Goal: Transaction & Acquisition: Download file/media

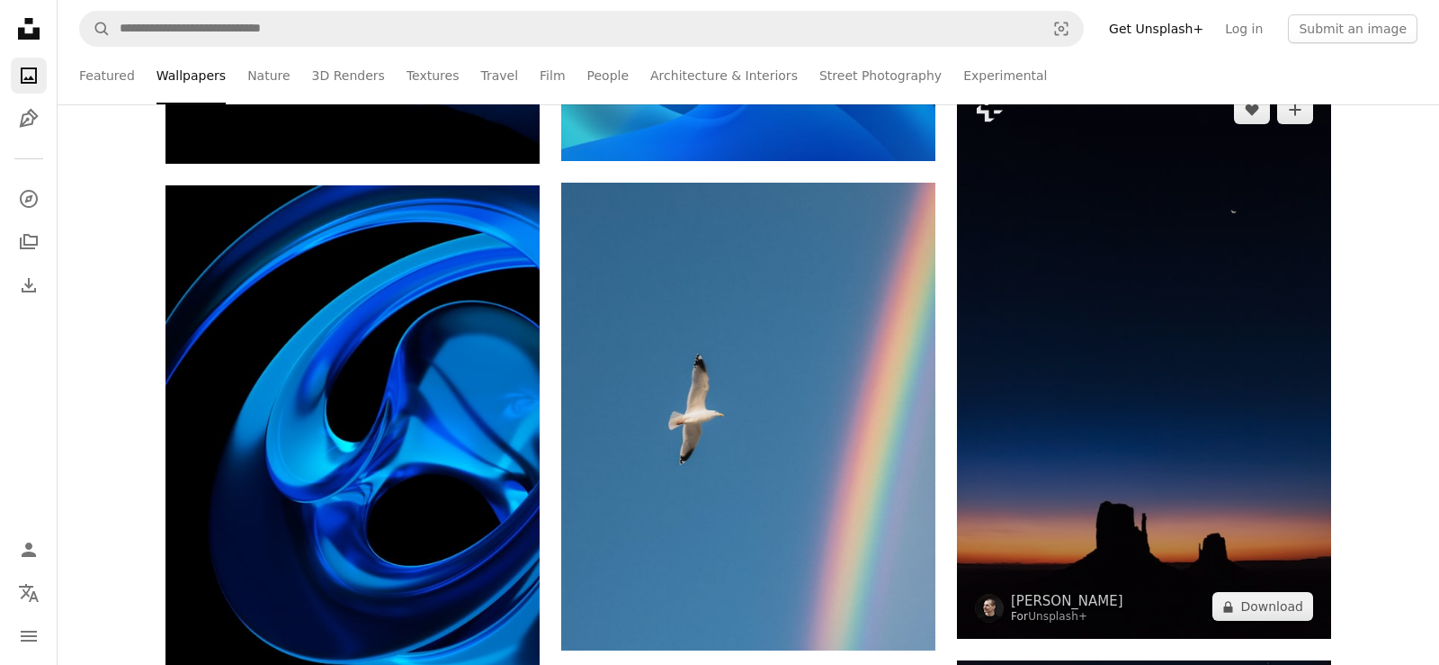
scroll to position [36051, 0]
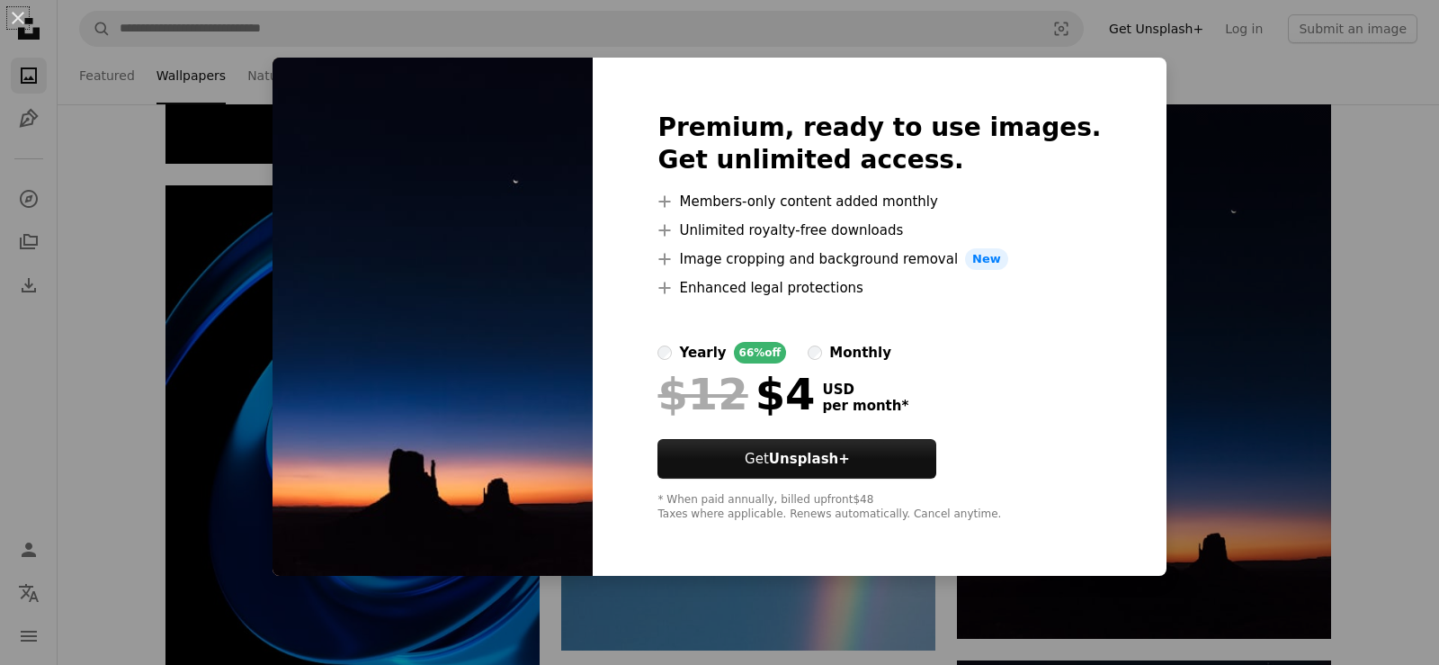
click at [1371, 300] on div "An X shape Premium, ready to use images. Get unlimited access. A plus sign Memb…" at bounding box center [719, 332] width 1439 height 665
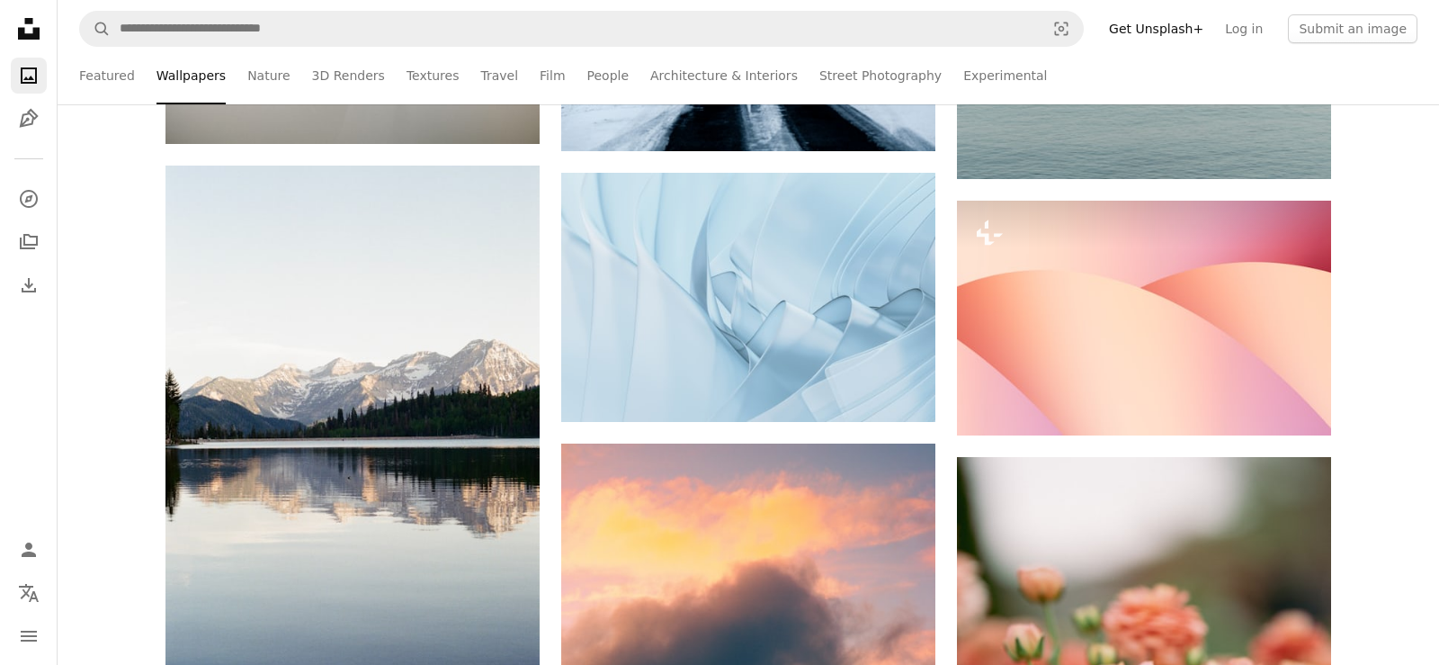
scroll to position [41922, 0]
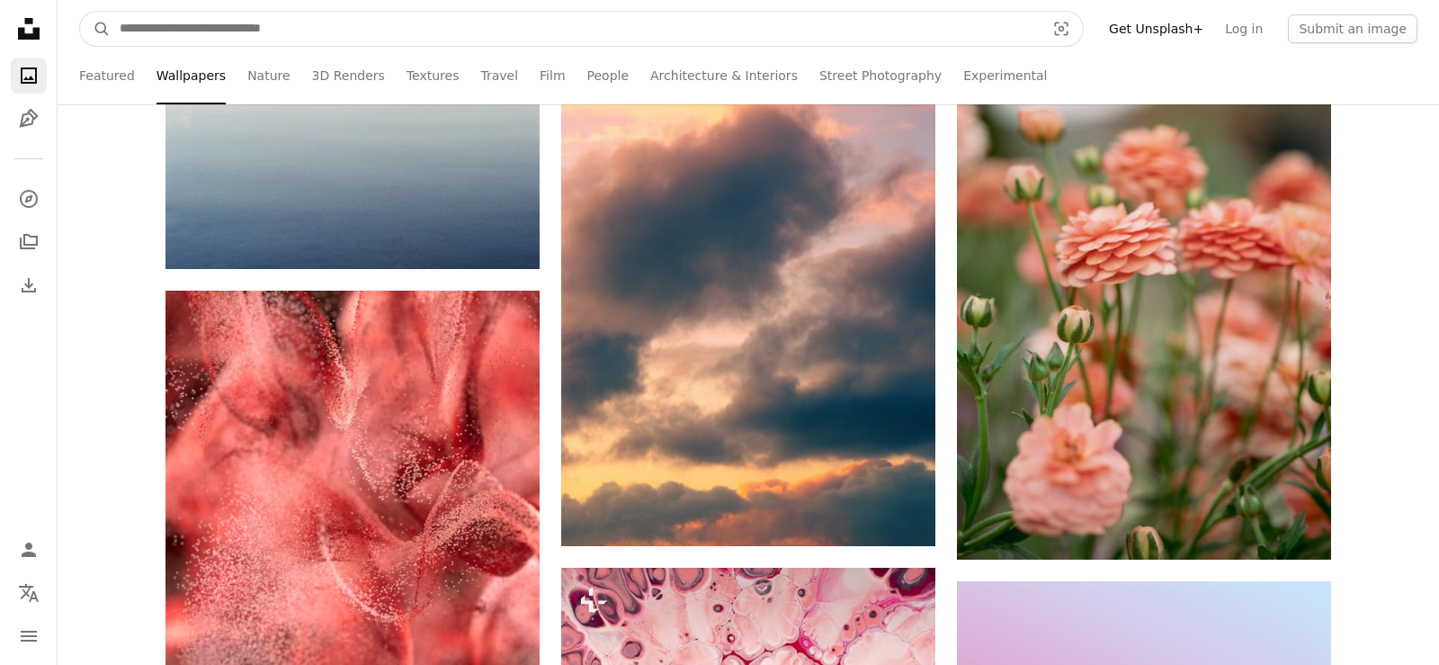
click at [333, 38] on input "Find visuals sitewide" at bounding box center [575, 29] width 929 height 34
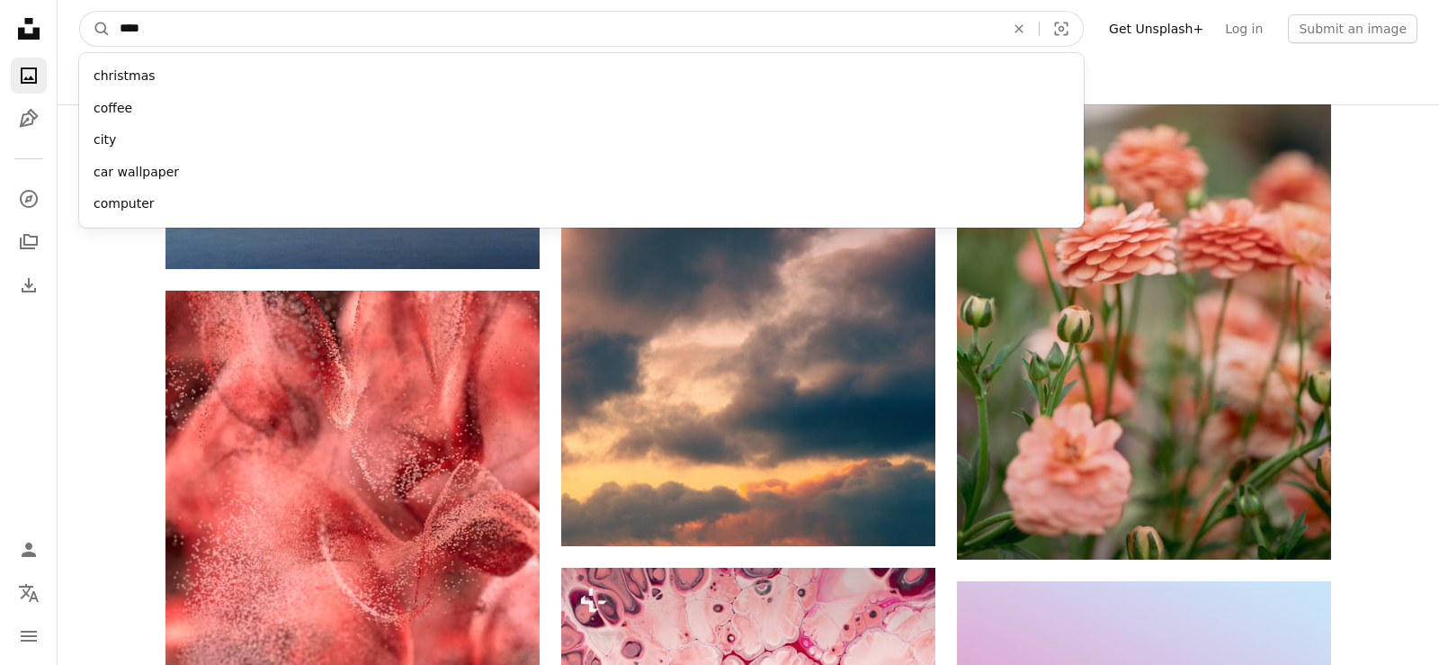
type input "*****"
click button "A magnifying glass" at bounding box center [95, 29] width 31 height 34
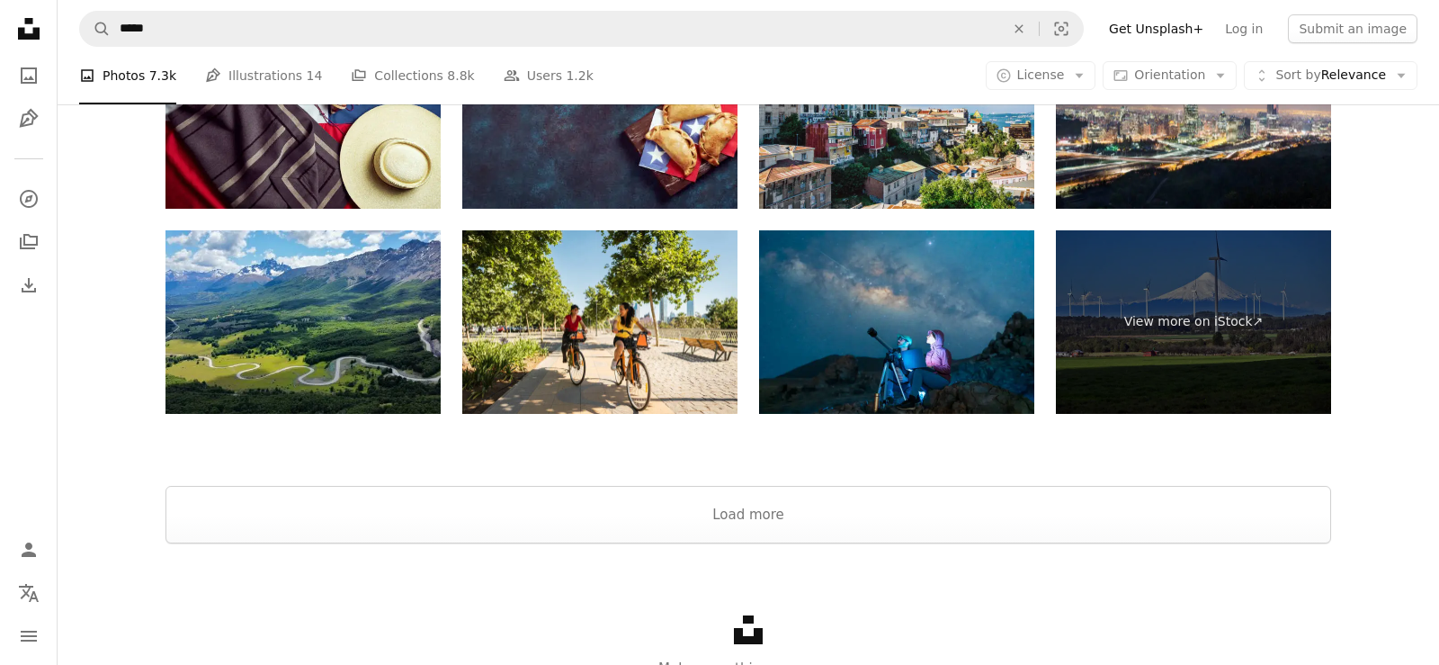
scroll to position [3020, 0]
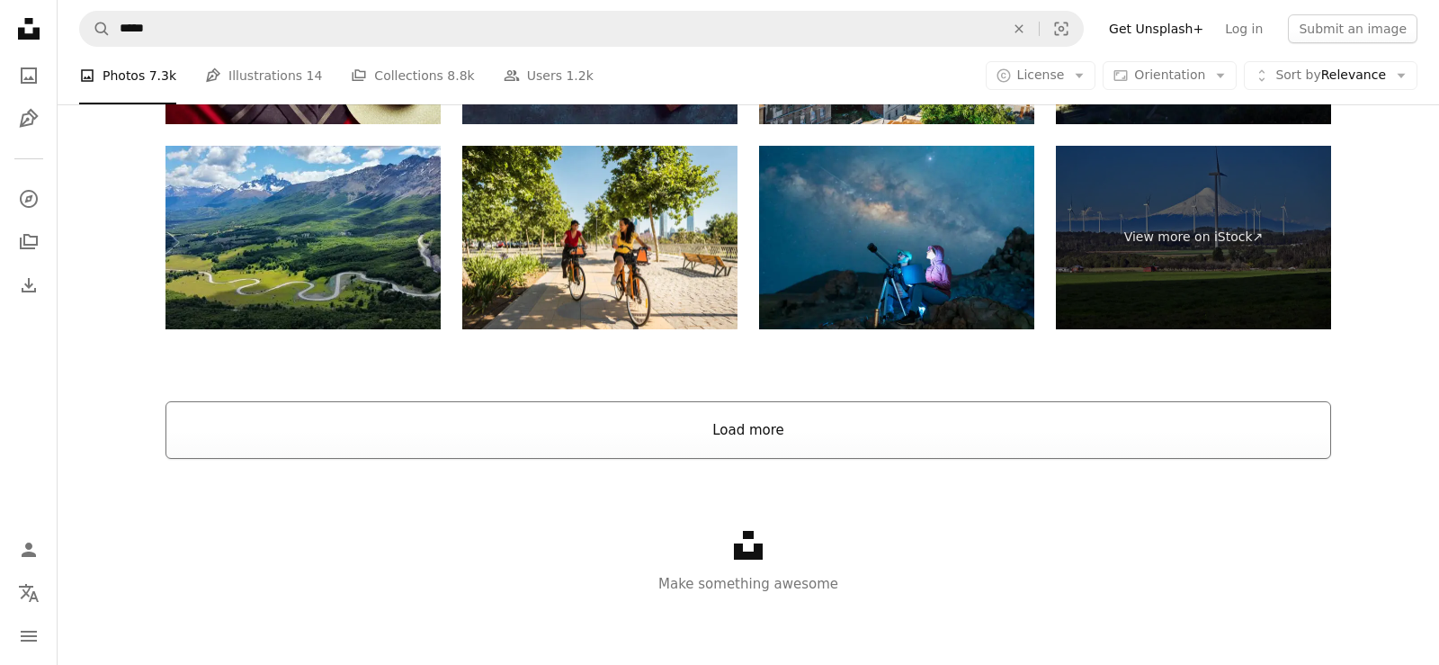
click at [755, 434] on button "Load more" at bounding box center [748, 430] width 1166 height 58
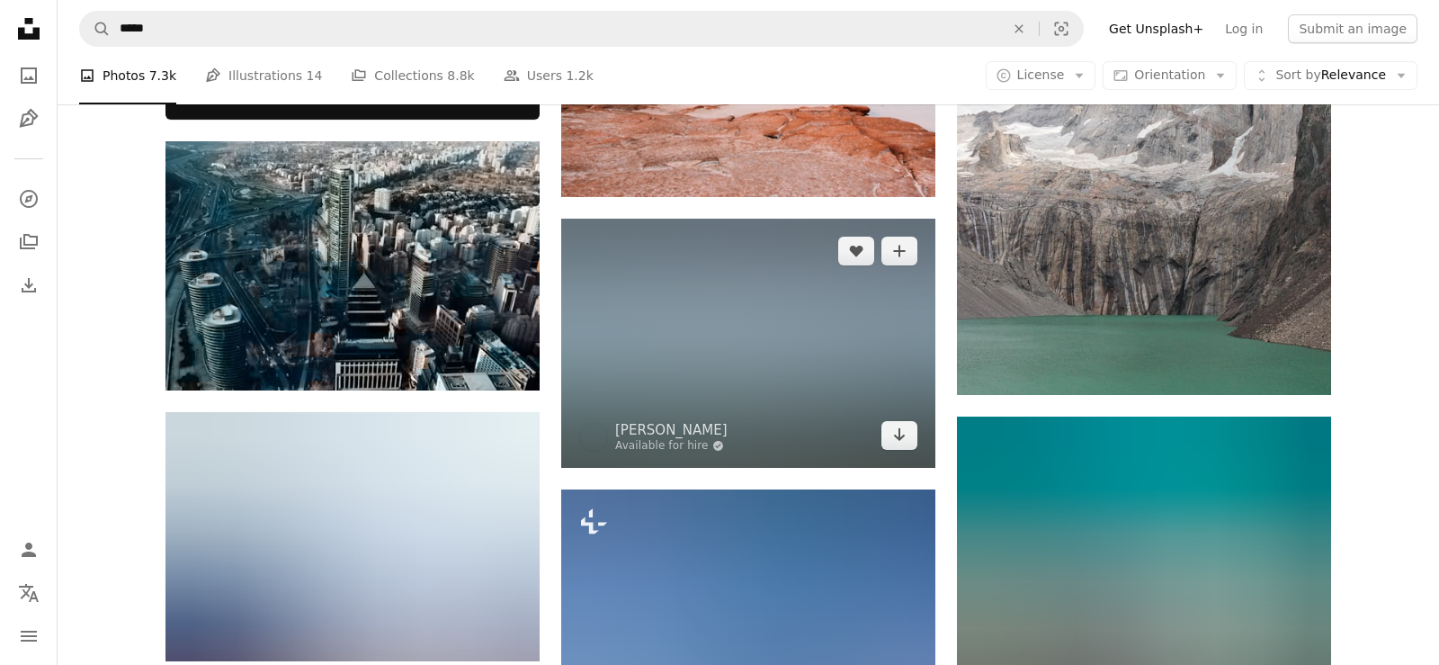
scroll to position [917, 0]
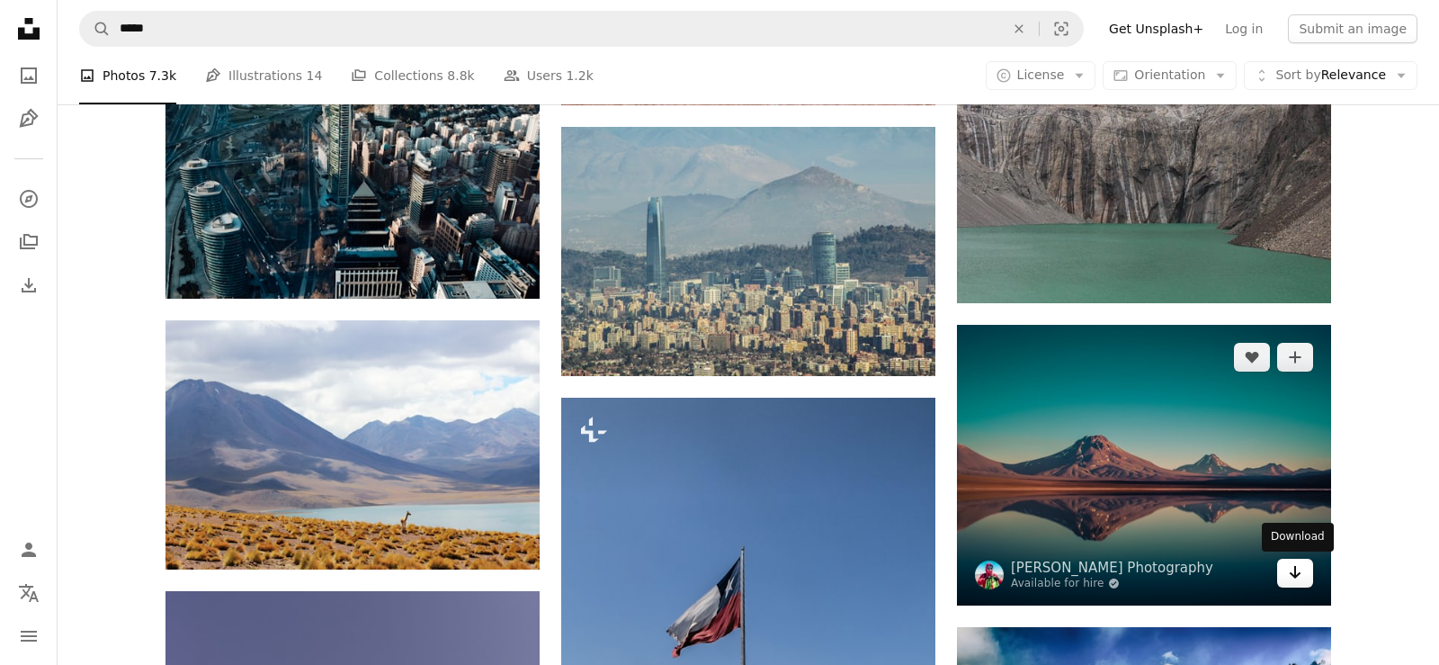
click at [1296, 573] on icon "Download" at bounding box center [1296, 572] width 12 height 13
